Goal: Navigation & Orientation: Find specific page/section

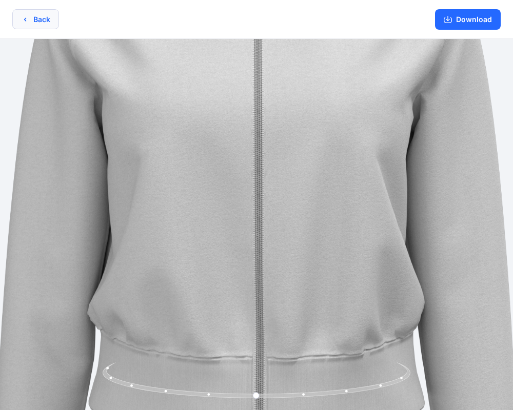
click at [45, 16] on button "Back" at bounding box center [35, 19] width 47 height 20
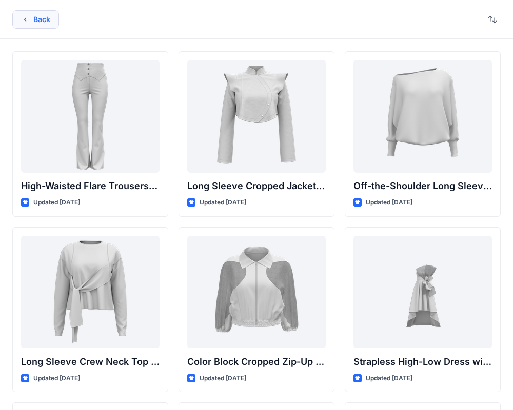
click at [45, 16] on button "Back" at bounding box center [35, 19] width 47 height 18
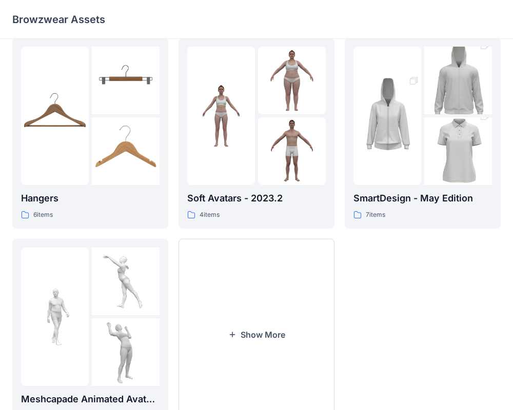
scroll to position [263, 0]
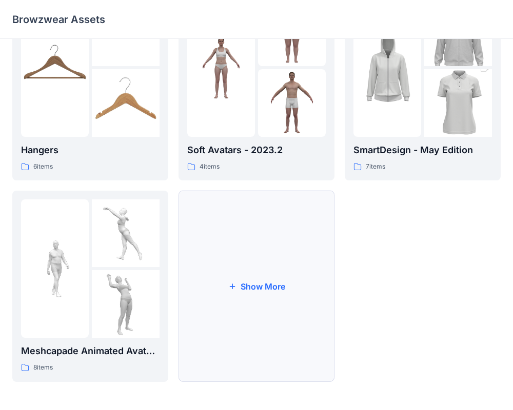
click at [282, 265] on button "Show More" at bounding box center [256, 286] width 156 height 191
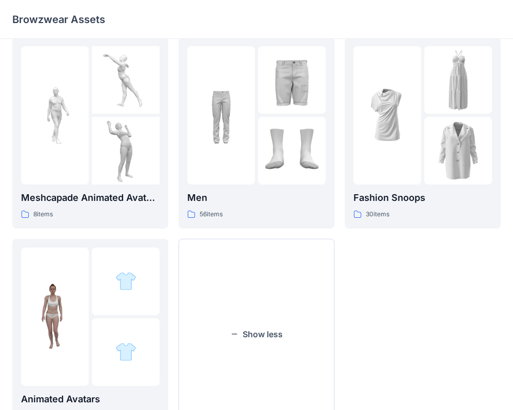
scroll to position [465, 0]
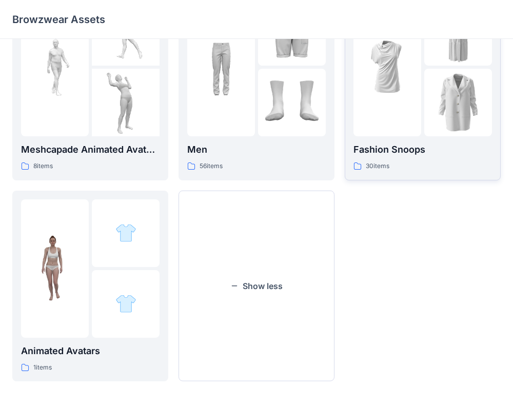
click at [403, 163] on div "30 items" at bounding box center [422, 166] width 138 height 11
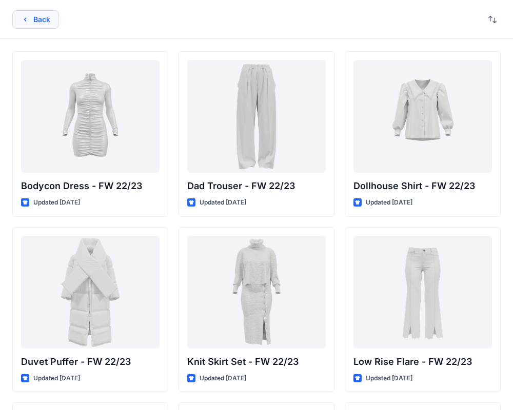
click at [34, 25] on button "Back" at bounding box center [35, 19] width 47 height 18
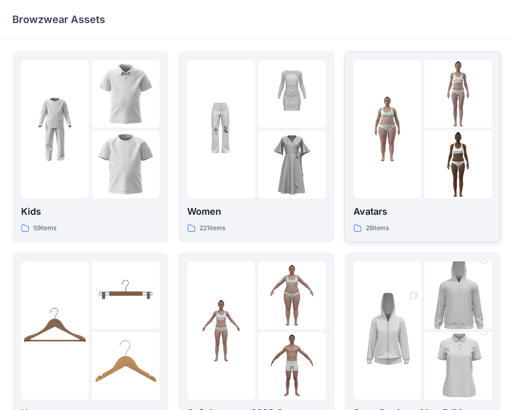
click at [445, 199] on div "Avatars 26 items" at bounding box center [422, 147] width 138 height 174
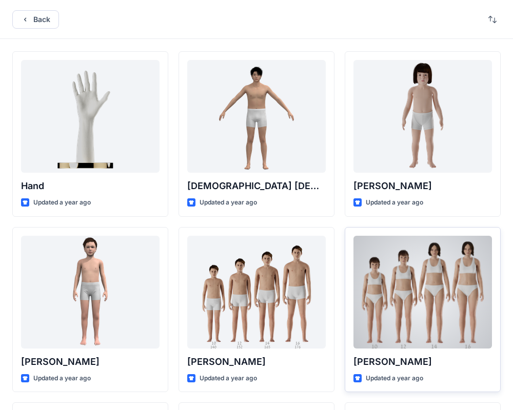
click at [366, 381] on p "Updated a year ago" at bounding box center [394, 378] width 57 height 11
click at [422, 261] on div at bounding box center [422, 292] width 138 height 113
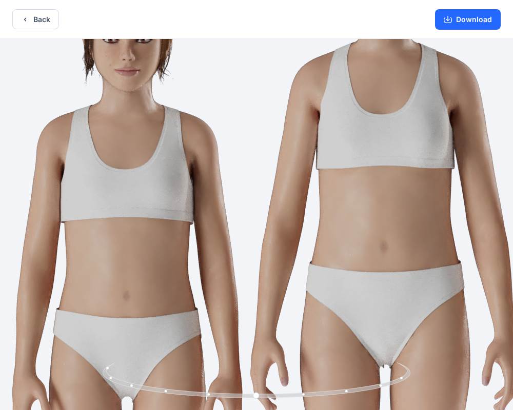
drag, startPoint x: 213, startPoint y: 128, endPoint x: 254, endPoint y: 263, distance: 140.3
click at [254, 263] on img at bounding box center [288, 329] width 1040 height 1040
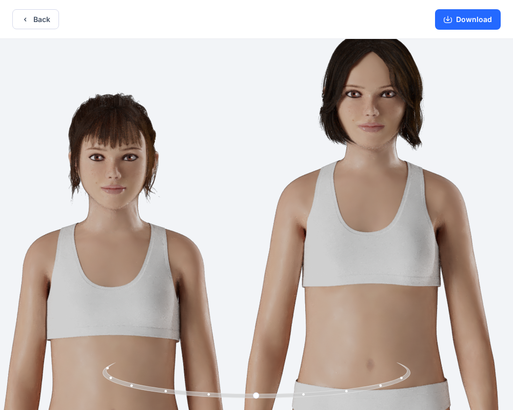
drag, startPoint x: 246, startPoint y: 132, endPoint x: 209, endPoint y: 222, distance: 97.5
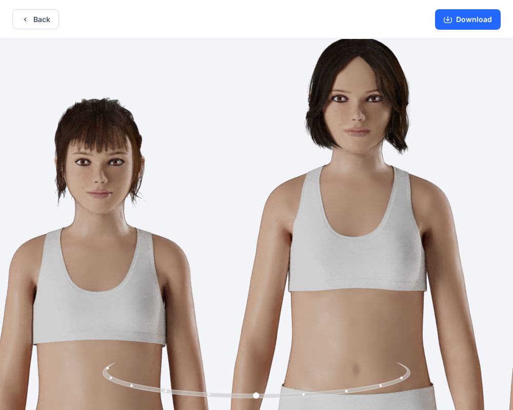
drag, startPoint x: 472, startPoint y: 208, endPoint x: 144, endPoint y: 232, distance: 329.6
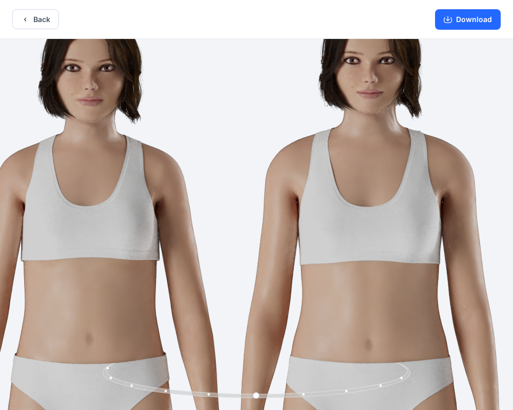
drag, startPoint x: 332, startPoint y: 217, endPoint x: 266, endPoint y: 149, distance: 95.0
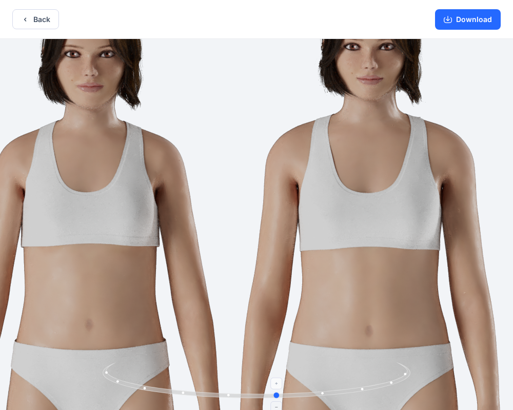
drag, startPoint x: 257, startPoint y: 396, endPoint x: 270, endPoint y: 386, distance: 16.4
click at [270, 386] on icon at bounding box center [258, 382] width 310 height 38
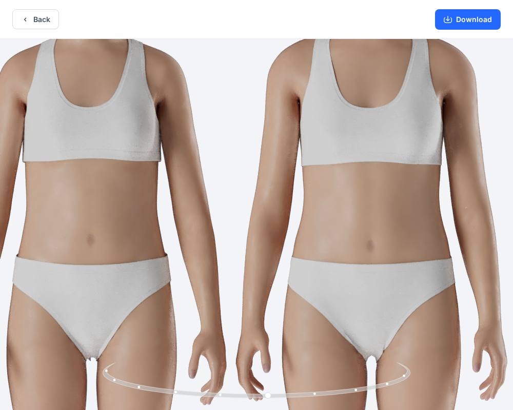
drag, startPoint x: 244, startPoint y: 182, endPoint x: 246, endPoint y: 97, distance: 85.1
click at [45, 19] on button "Back" at bounding box center [35, 19] width 47 height 20
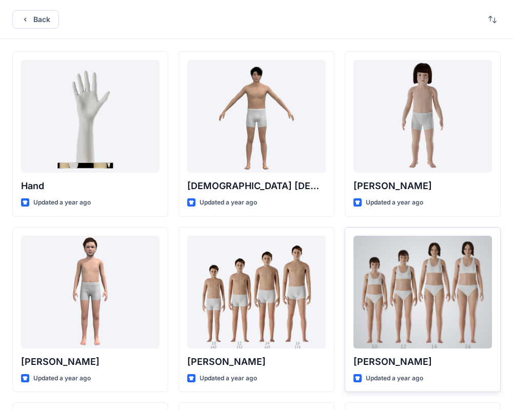
click at [429, 302] on div at bounding box center [422, 292] width 138 height 113
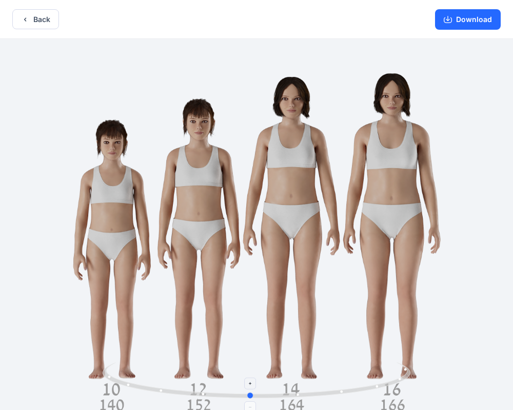
drag, startPoint x: 257, startPoint y: 398, endPoint x: 251, endPoint y: 368, distance: 30.9
click at [251, 368] on icon at bounding box center [258, 382] width 310 height 38
click at [45, 19] on button "Back" at bounding box center [35, 19] width 47 height 20
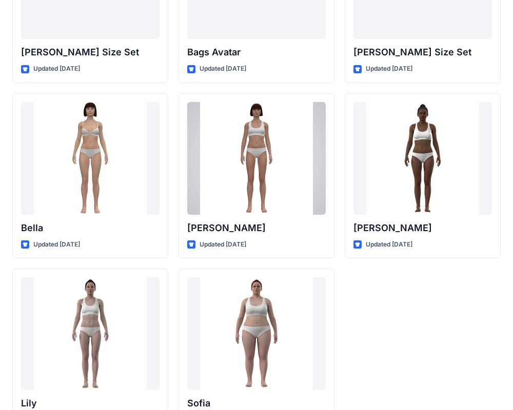
scroll to position [1218, 0]
